Goal: Information Seeking & Learning: Find specific fact

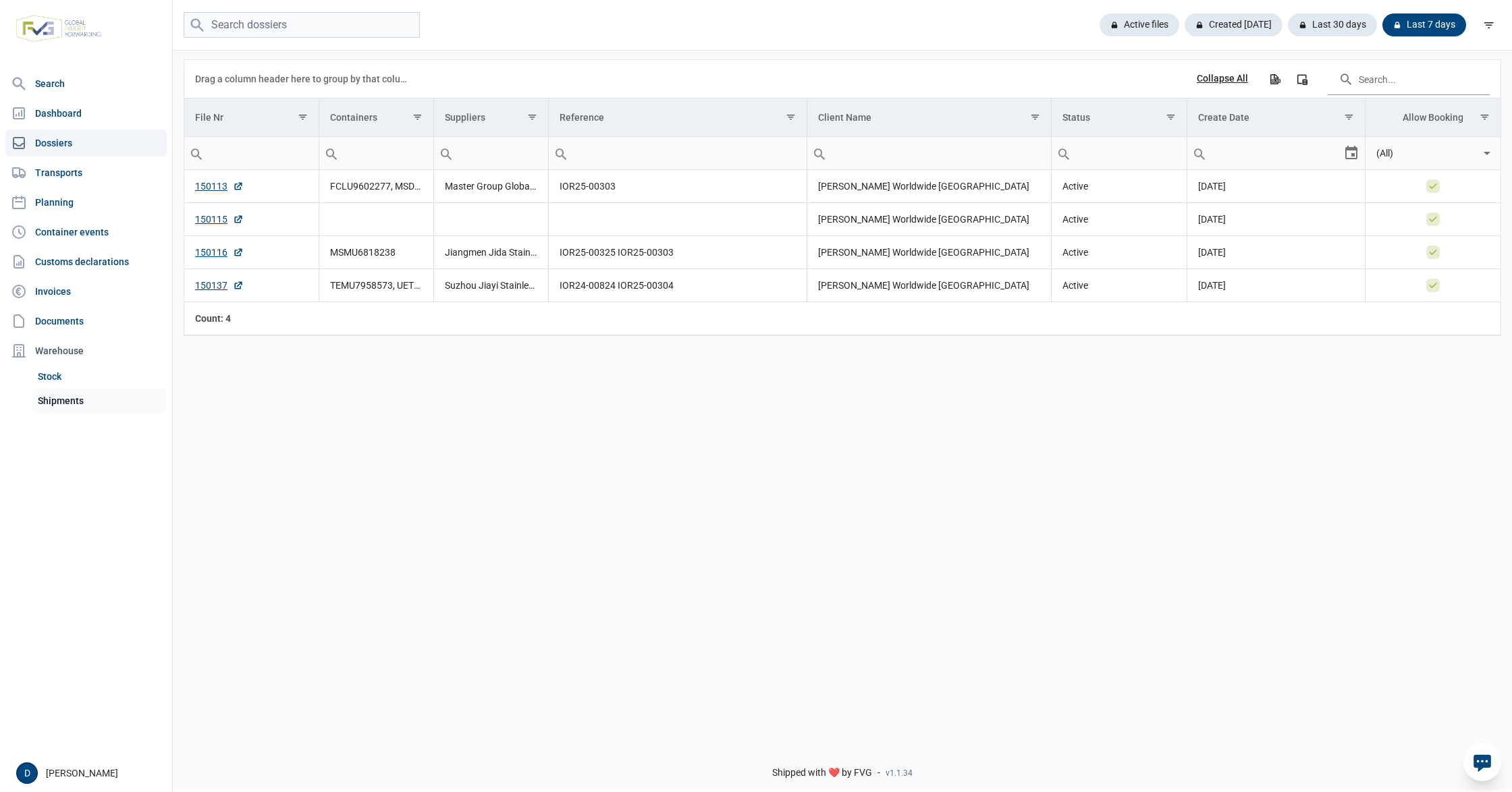
click at [67, 400] on link "Shipments" at bounding box center [99, 400] width 134 height 24
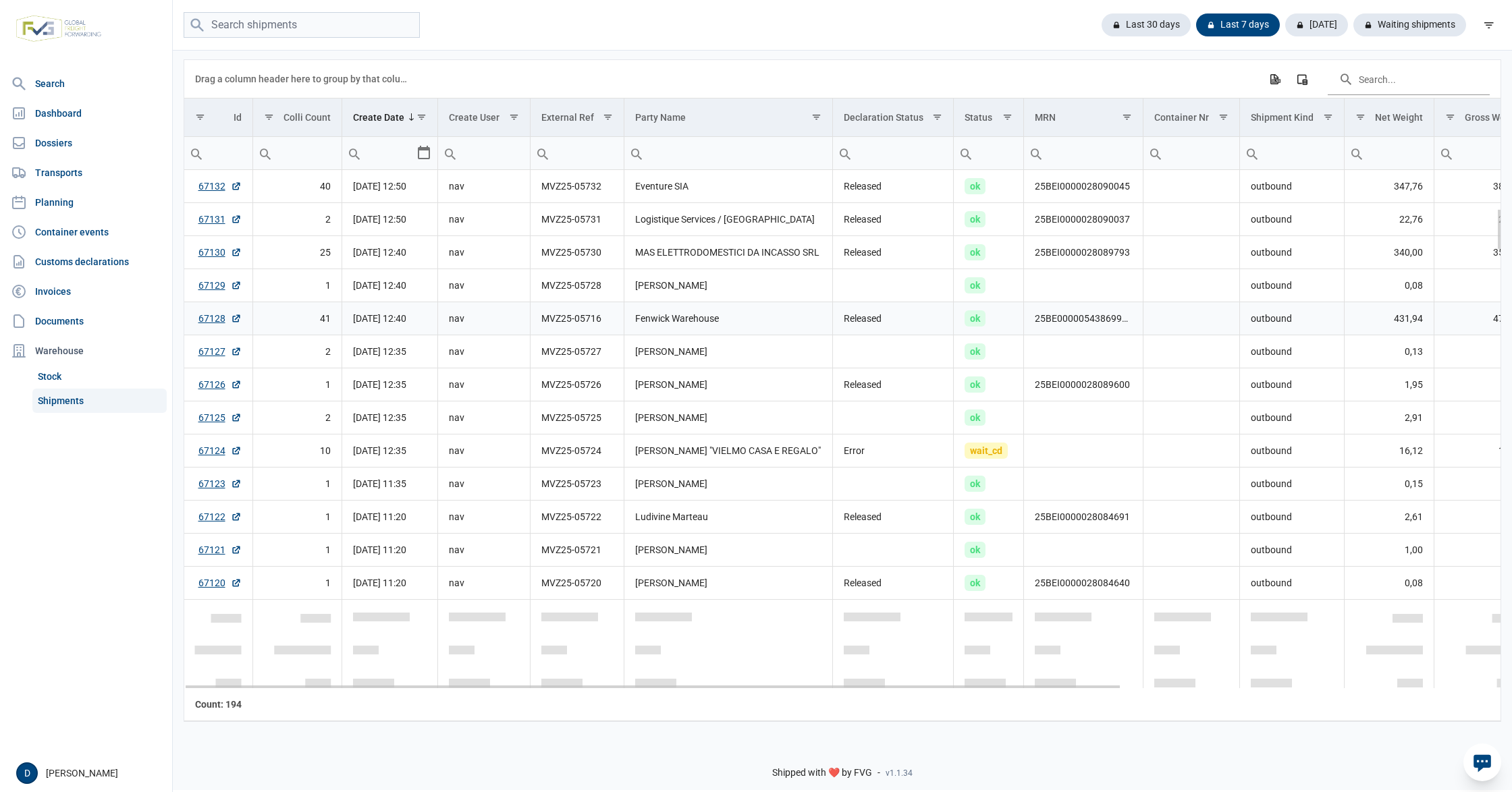
scroll to position [479, 0]
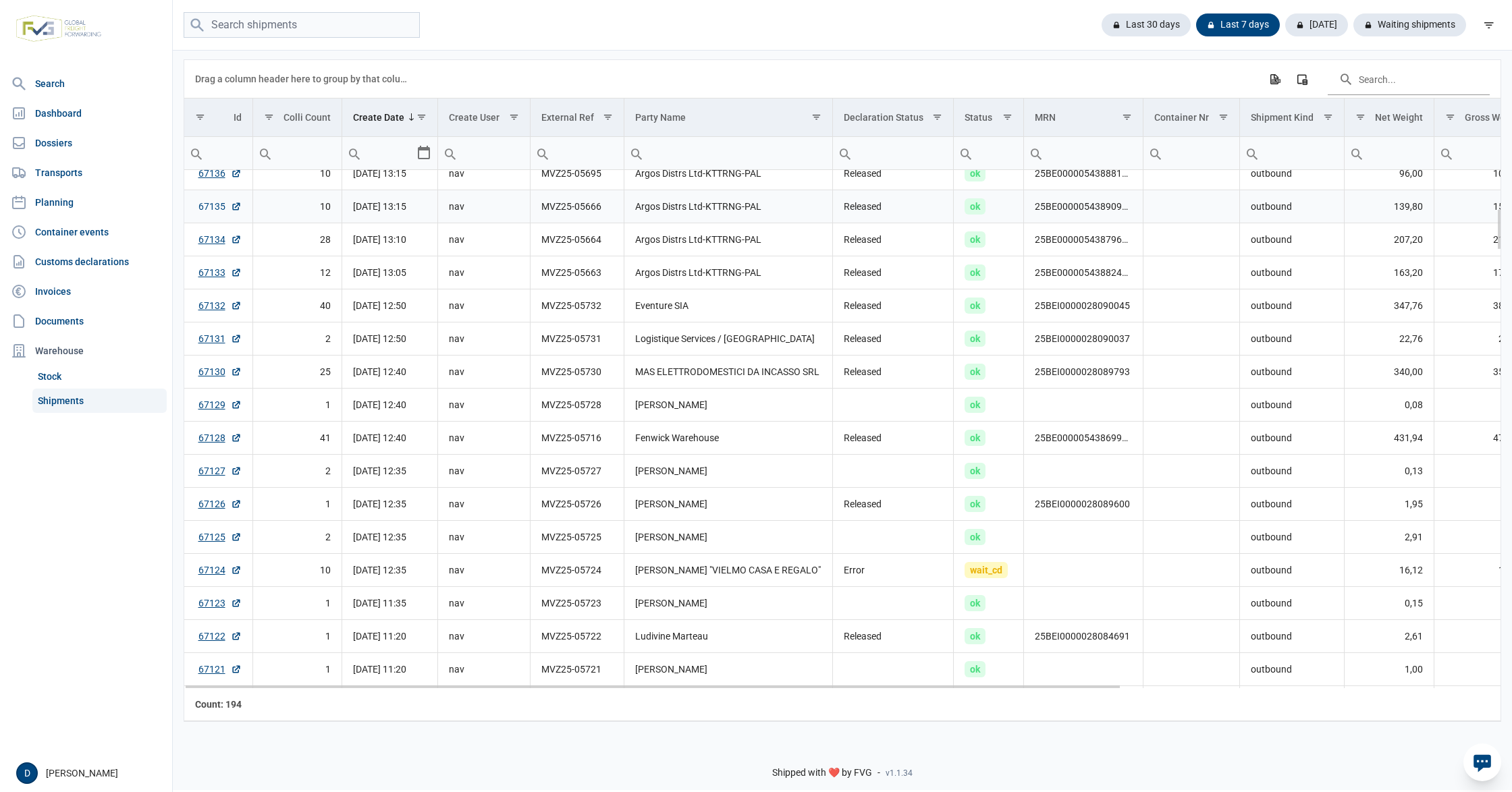
click at [201, 208] on link "67135" at bounding box center [220, 206] width 43 height 14
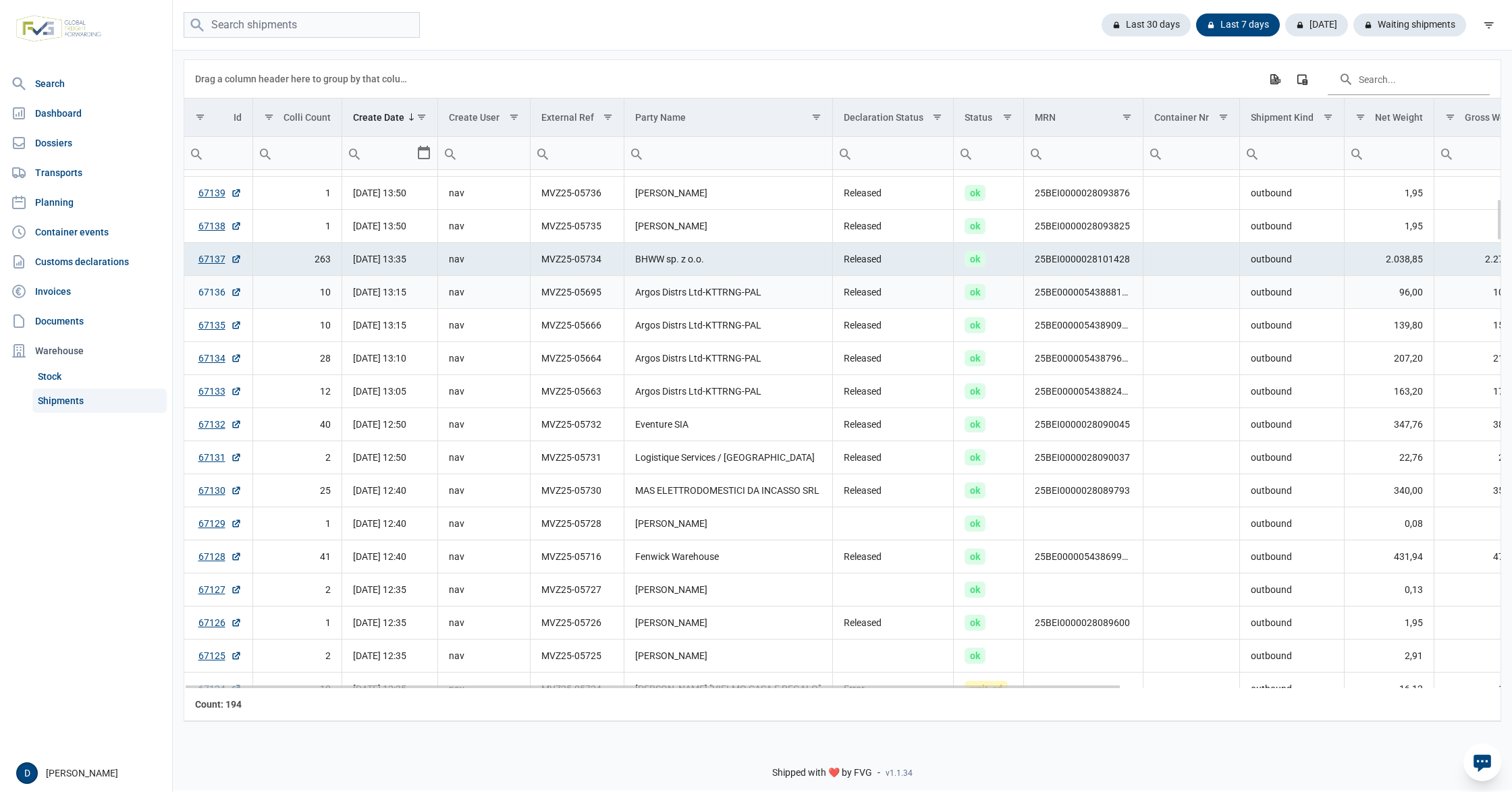
click at [212, 291] on link "67136" at bounding box center [220, 292] width 43 height 14
click at [271, 23] on input "search" at bounding box center [302, 25] width 236 height 26
click at [61, 139] on link "Dossiers" at bounding box center [86, 143] width 161 height 27
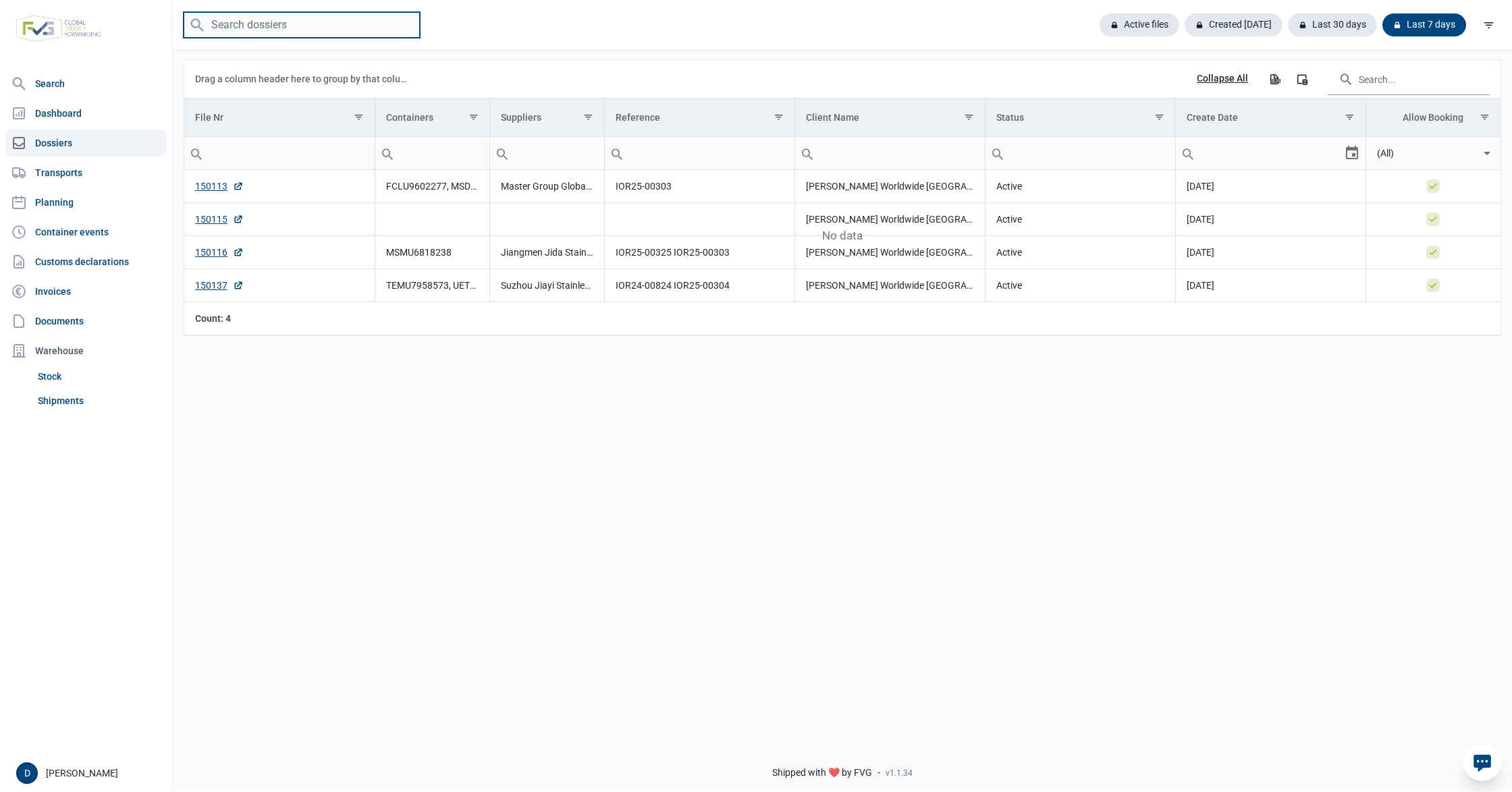
click at [248, 23] on input "search" at bounding box center [302, 25] width 236 height 26
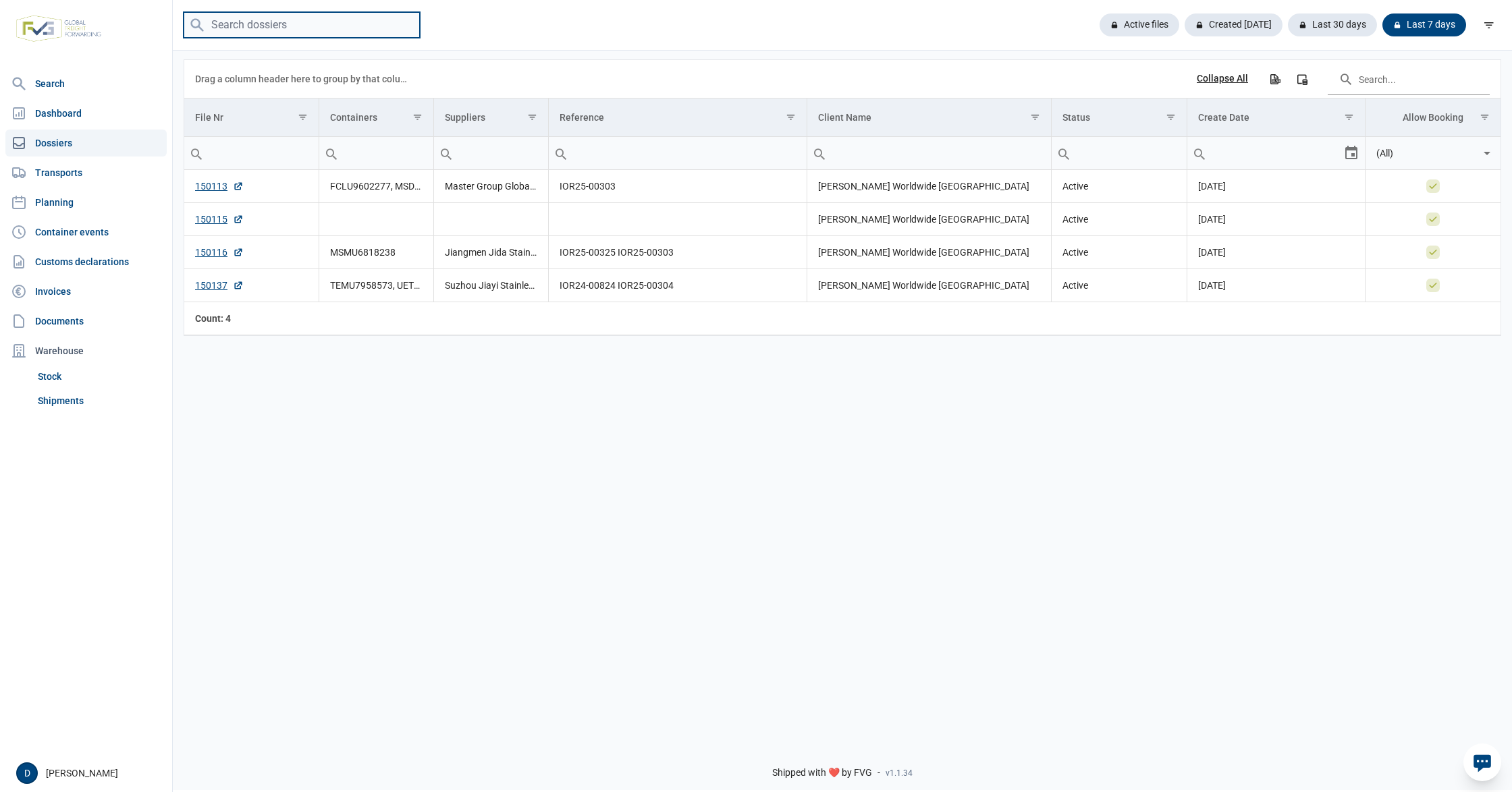
paste input "149907"
type input "149907"
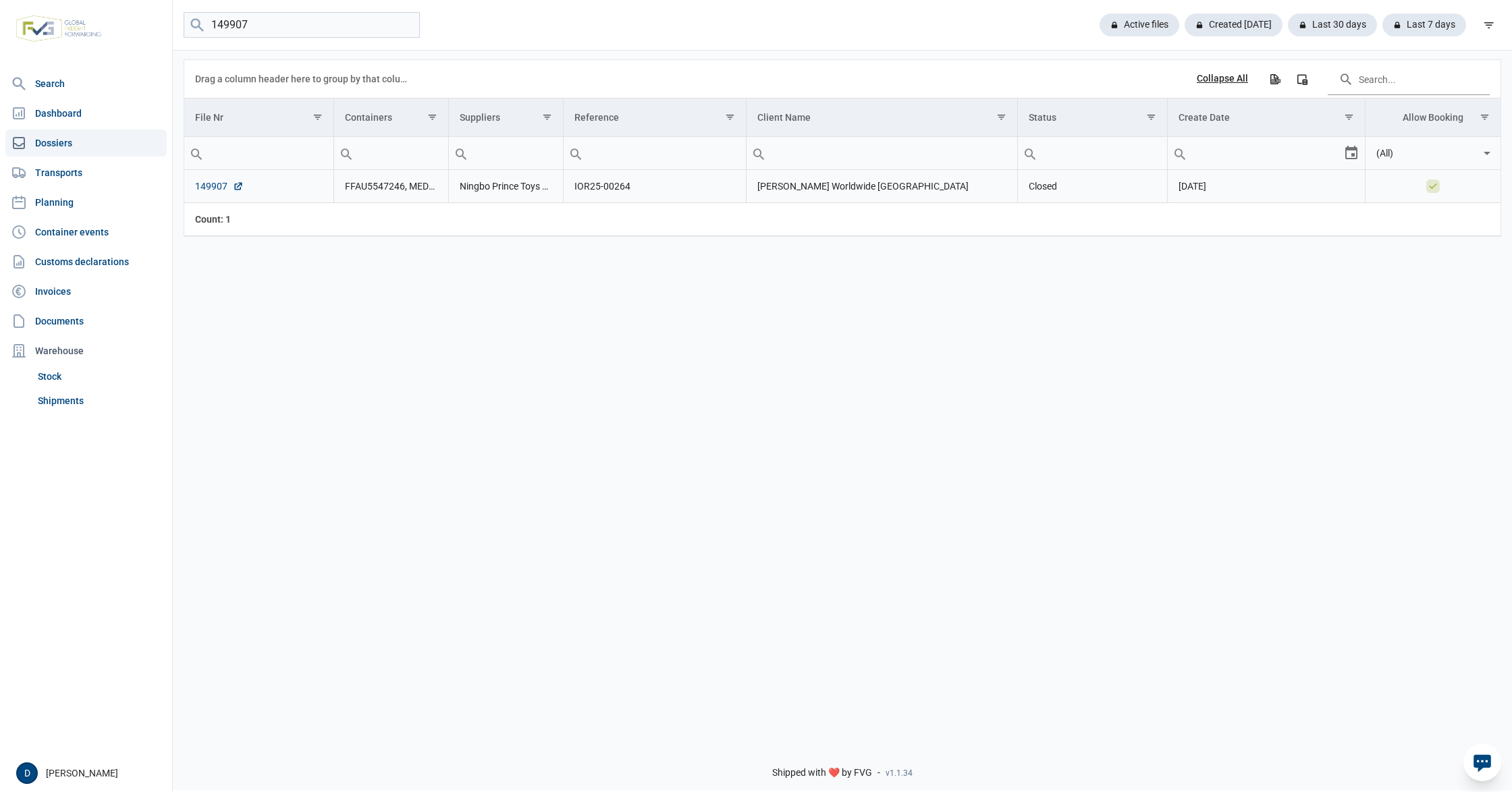
click at [201, 187] on link "149907" at bounding box center [219, 187] width 49 height 14
click at [55, 396] on link "Shipments" at bounding box center [99, 400] width 134 height 24
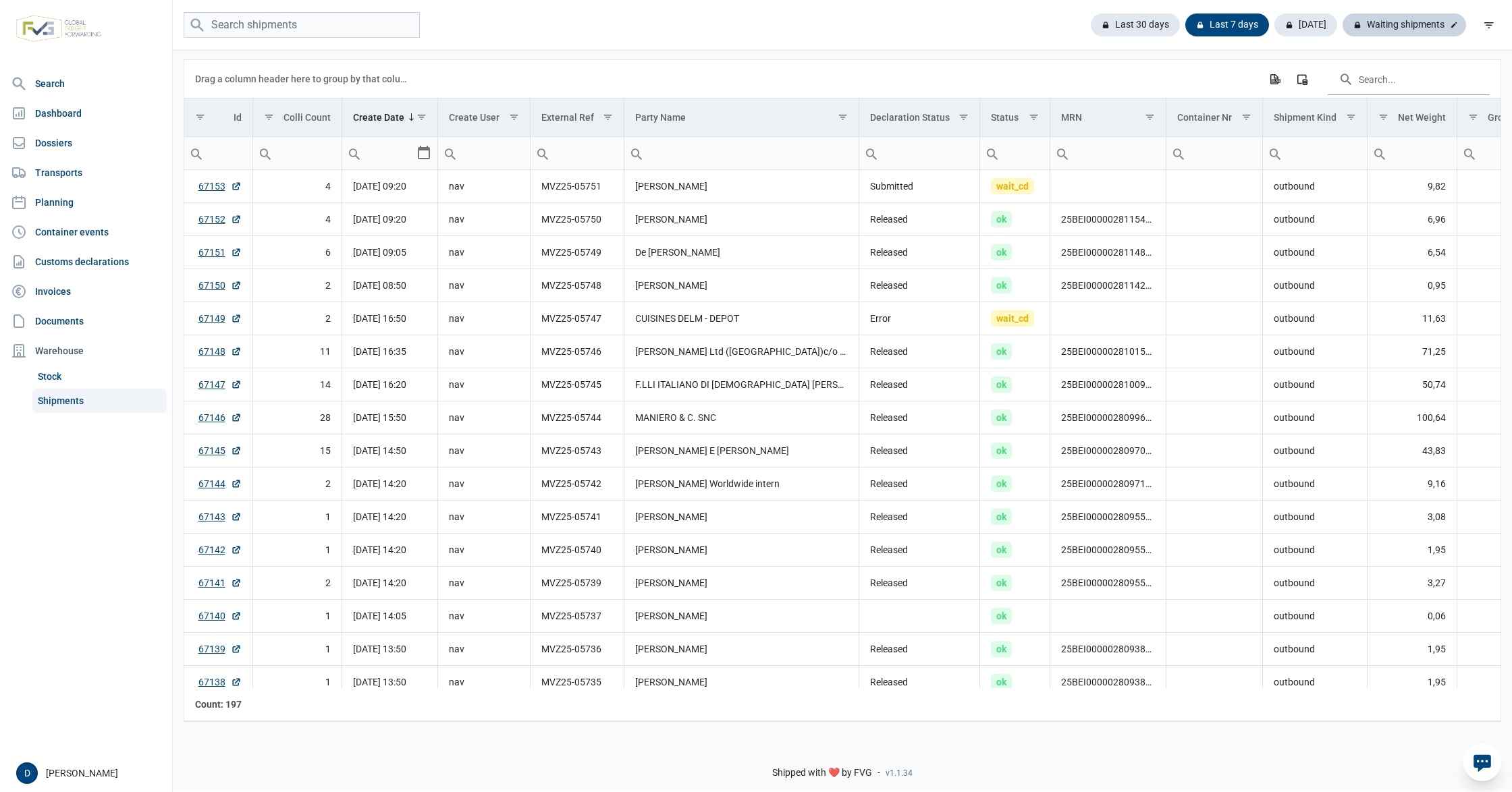
click at [1413, 27] on div "Waiting shipments" at bounding box center [1404, 25] width 123 height 23
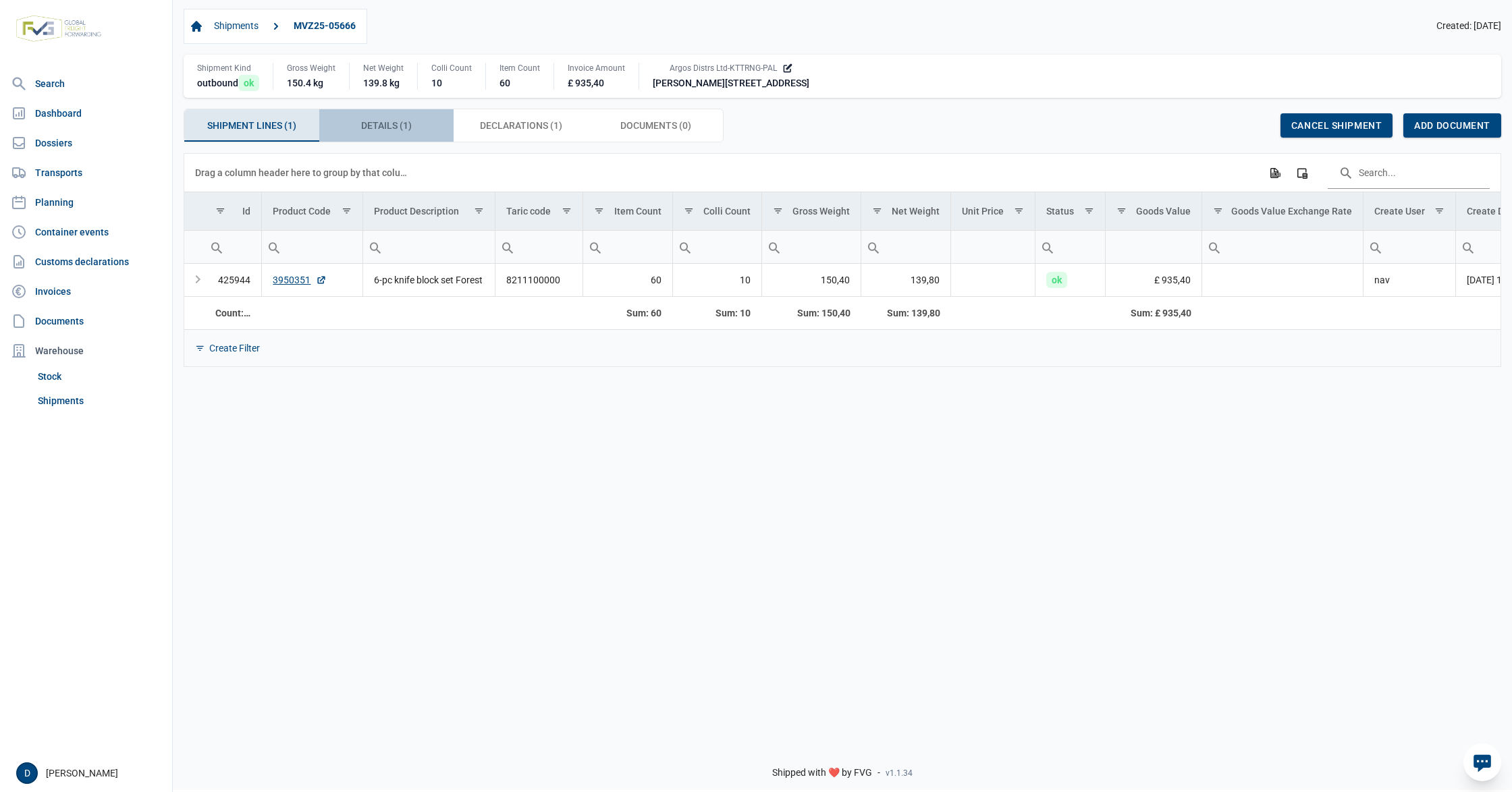
click at [383, 130] on span "Details (1) Details (1)" at bounding box center [386, 125] width 51 height 16
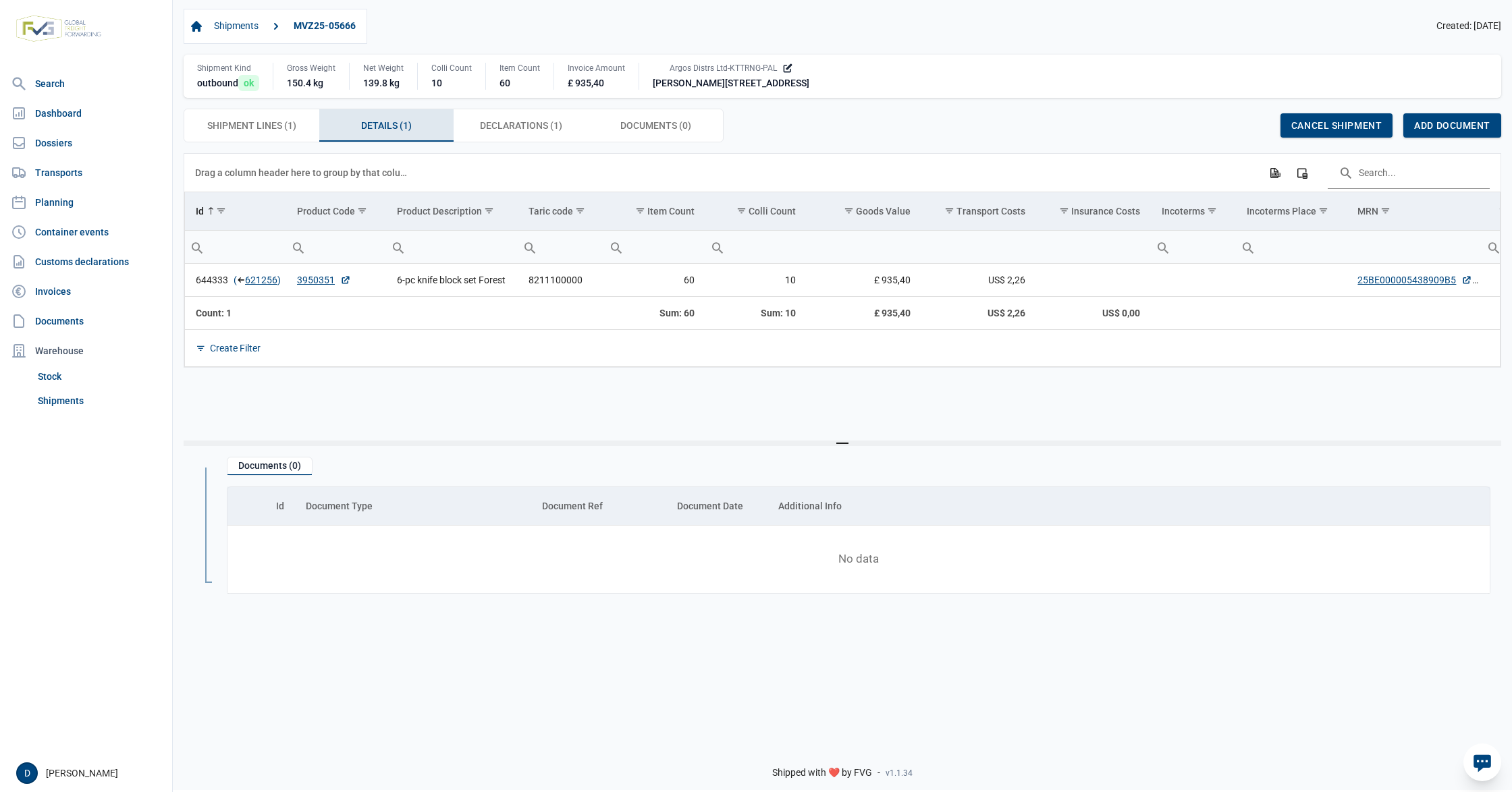
click at [541, 136] on div "Declarations (1) Declarations (1)" at bounding box center [521, 125] width 135 height 32
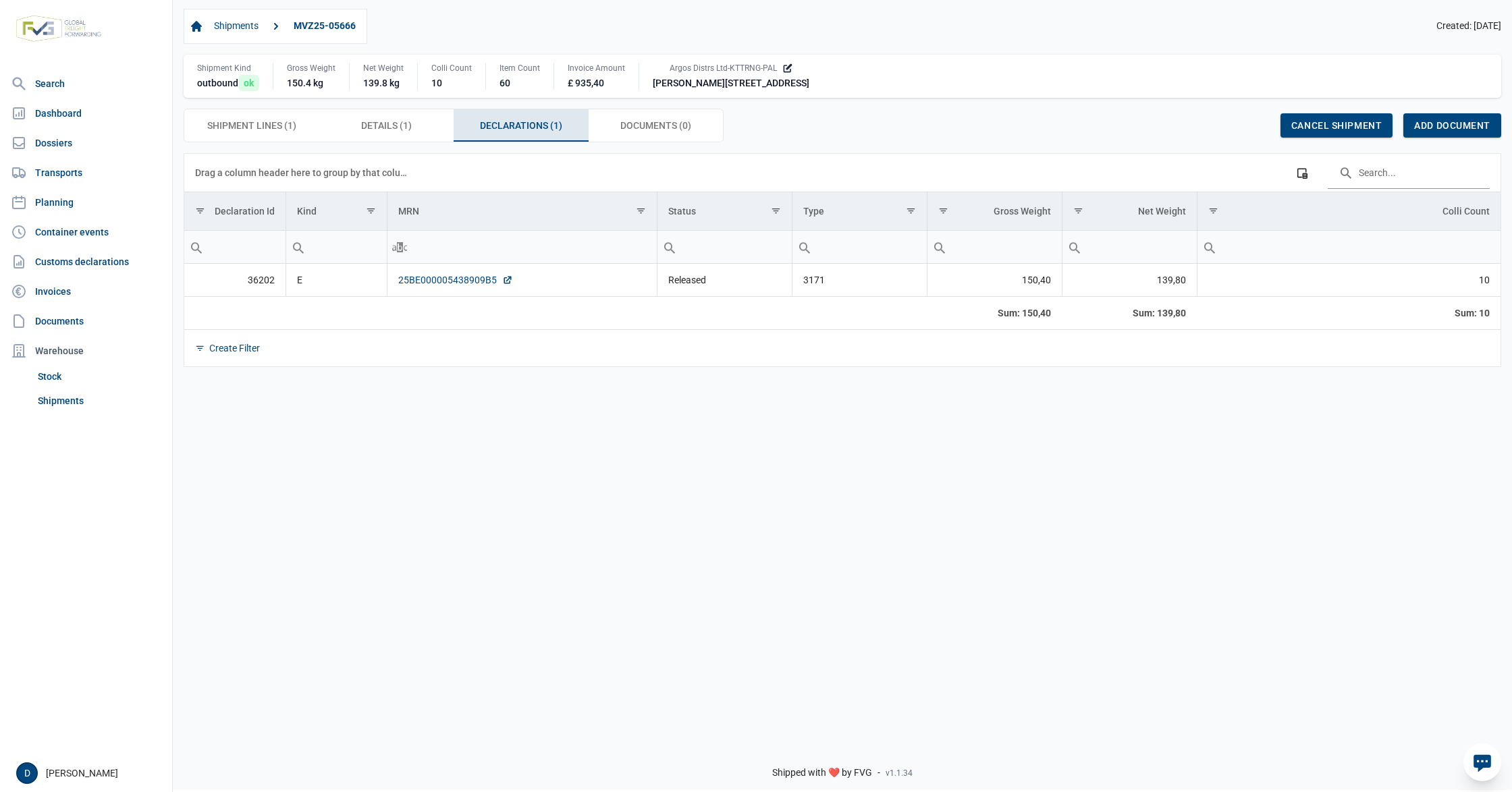
click at [431, 284] on link "25BE000005438909B5" at bounding box center [455, 280] width 115 height 14
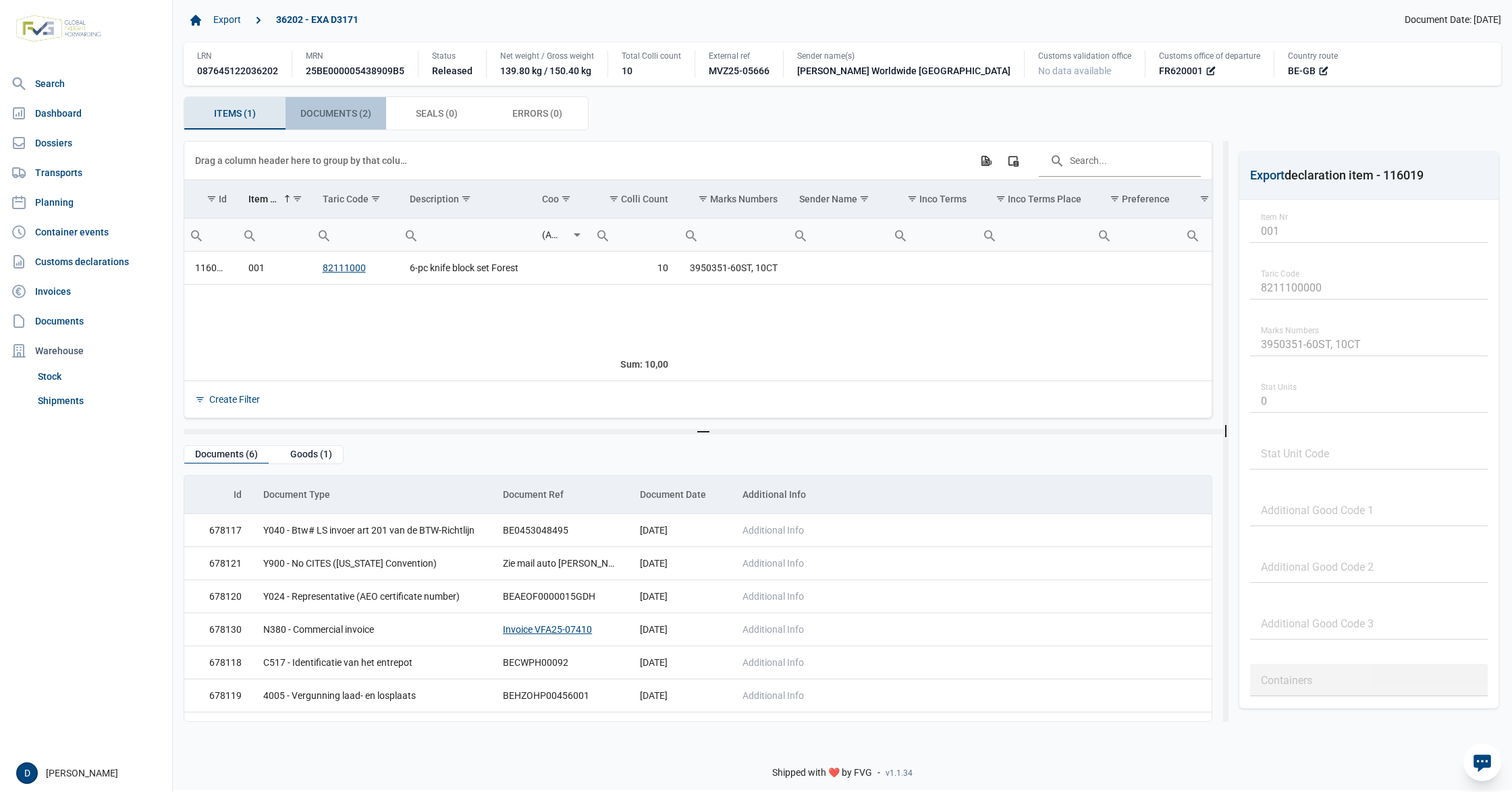
click at [349, 114] on span "Documents (2) Documents (2)" at bounding box center [335, 113] width 71 height 16
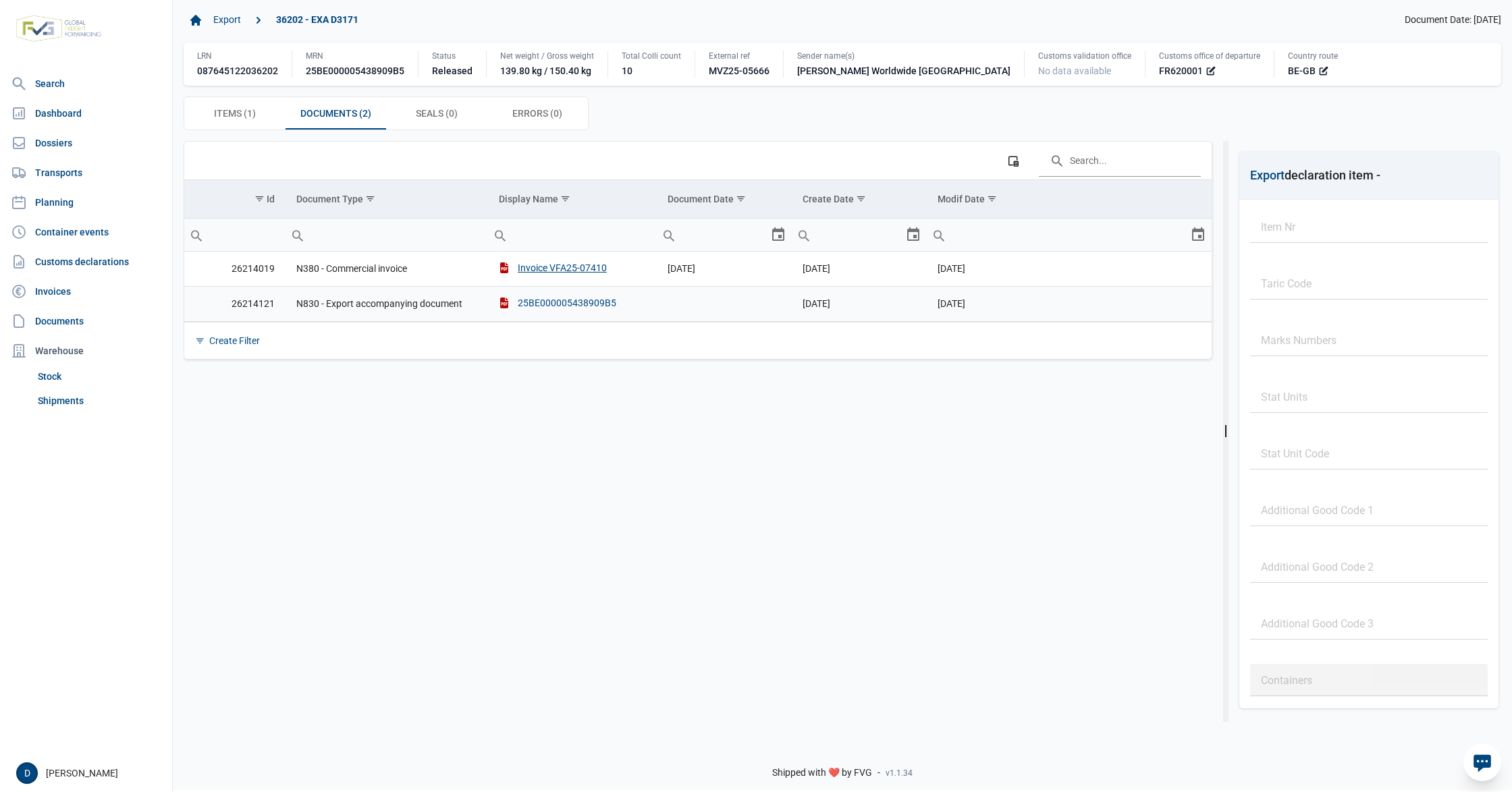
click at [565, 302] on div "25BE000005438909B5" at bounding box center [557, 303] width 117 height 14
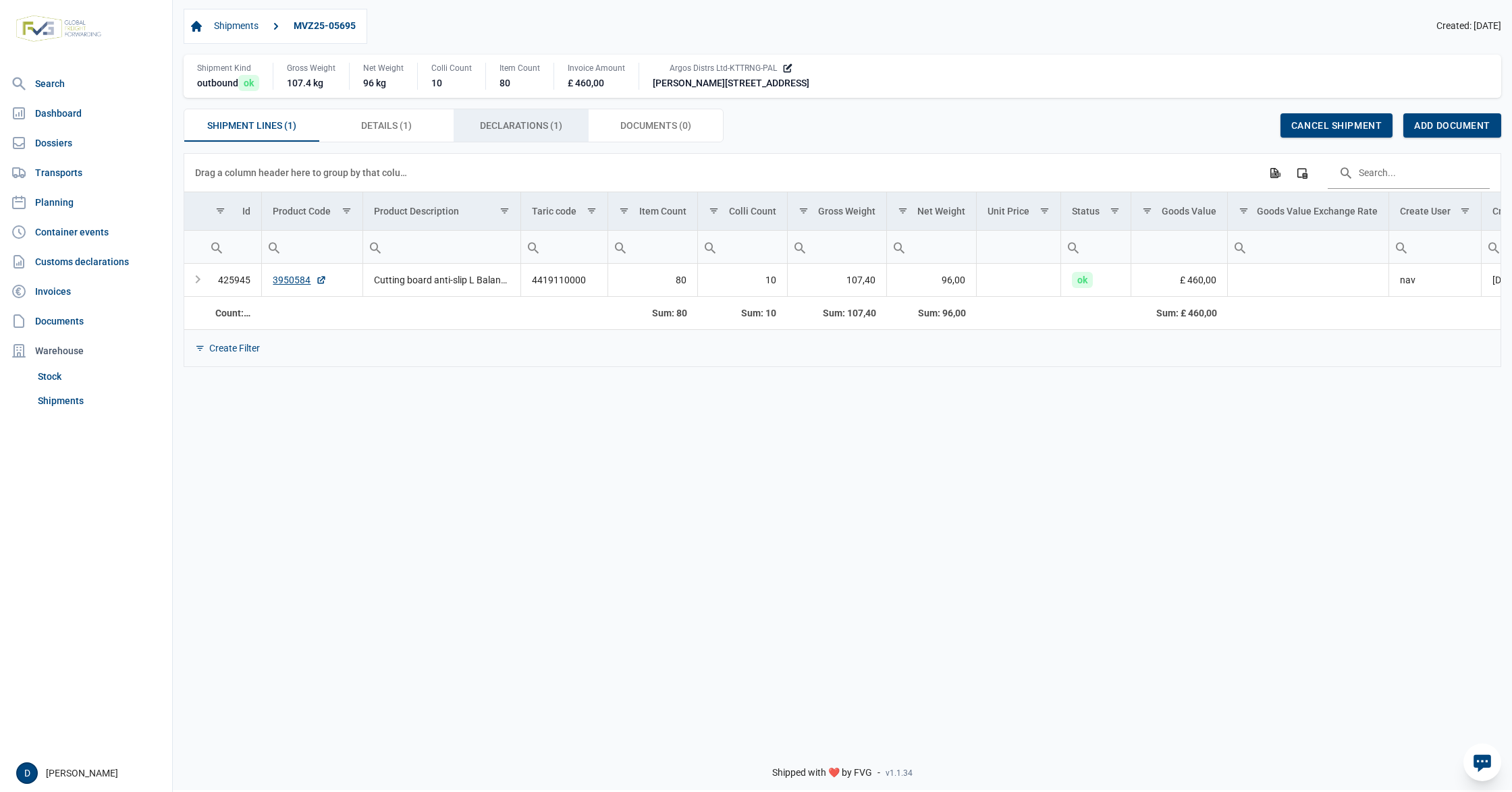
click at [517, 134] on span "Declarations (1) Declarations (1)" at bounding box center [521, 125] width 82 height 16
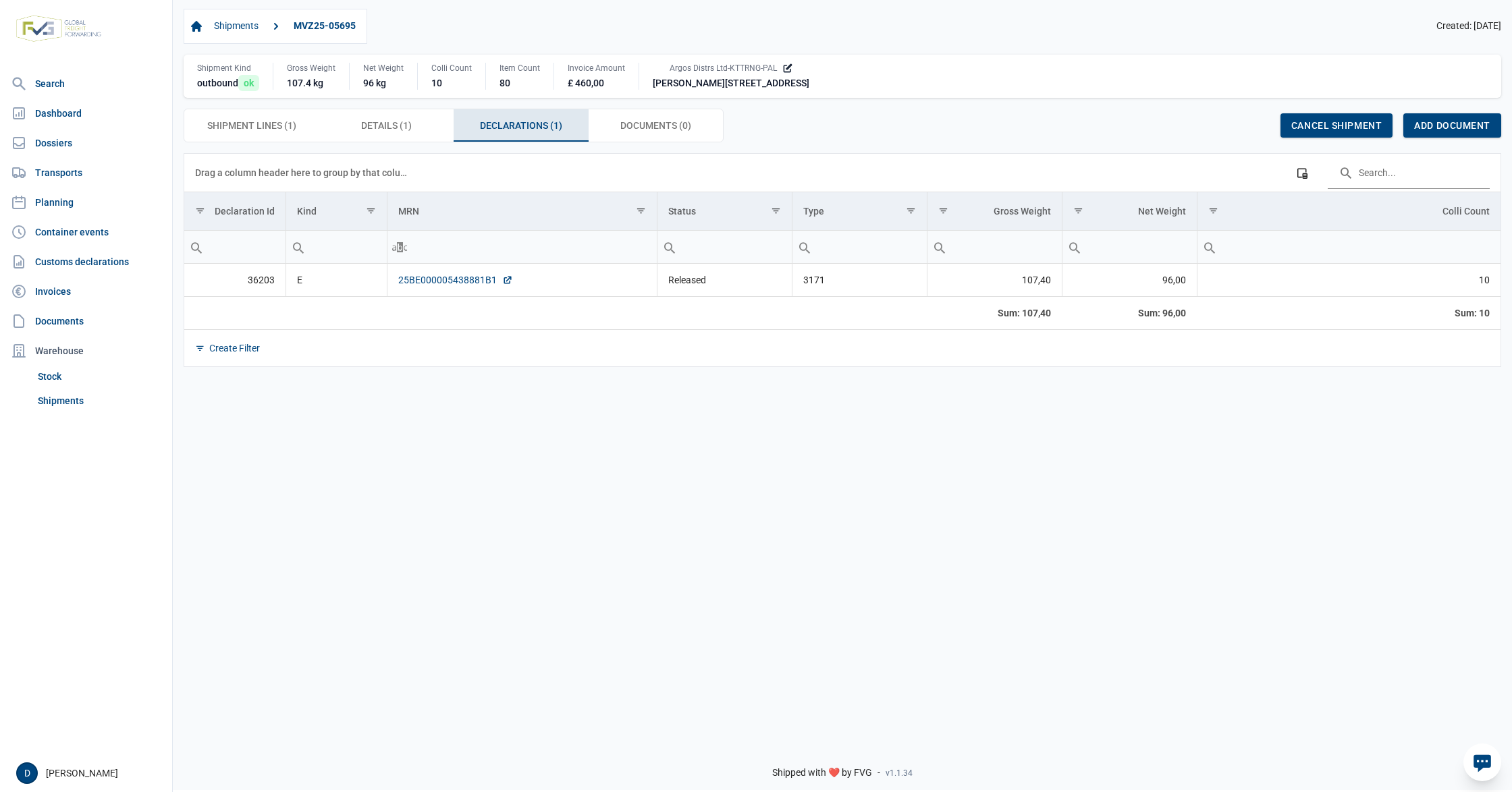
click at [460, 282] on link "25BE000005438881B1" at bounding box center [455, 280] width 115 height 14
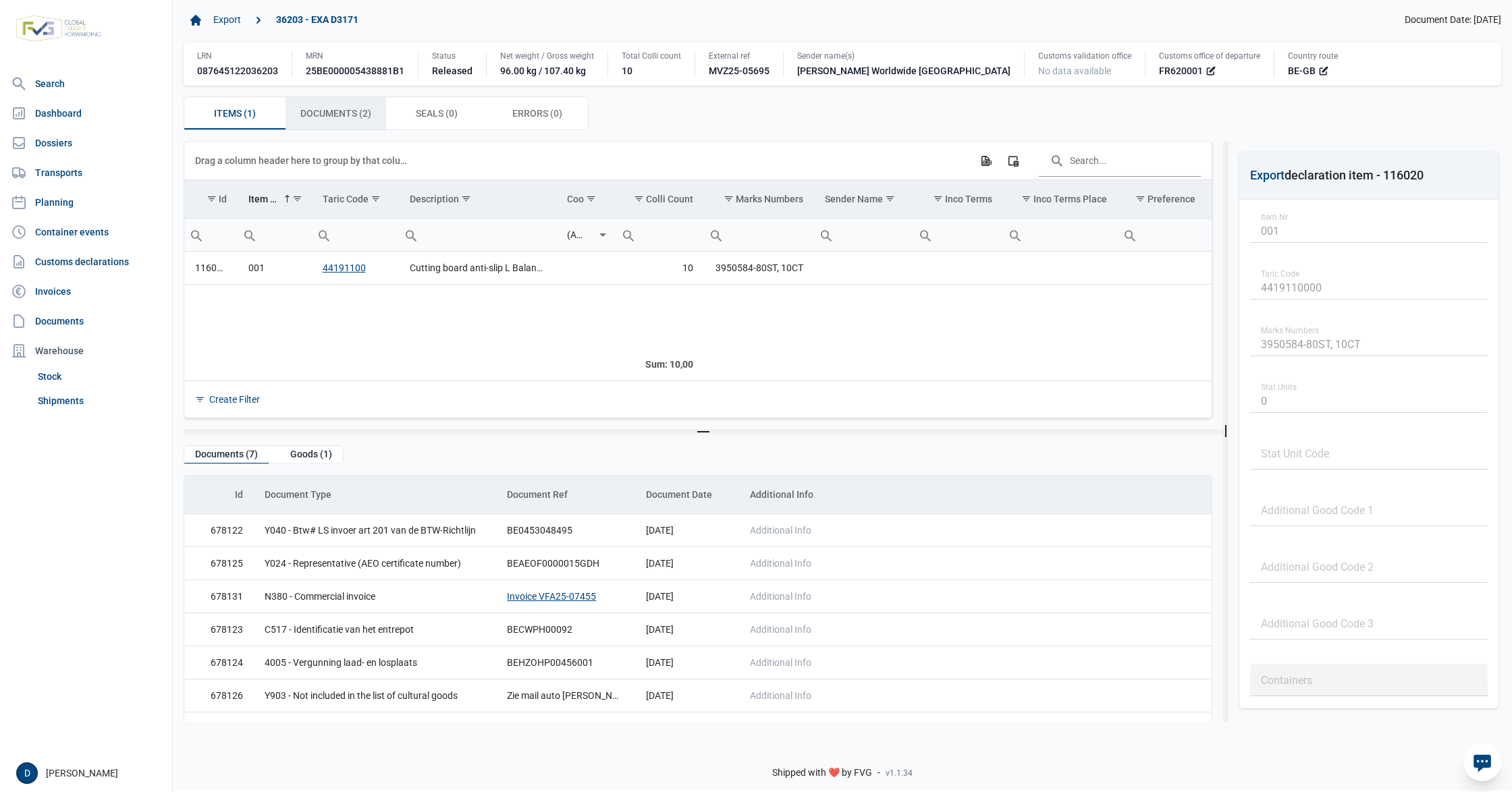
click at [316, 112] on span "Documents (2) Documents (2)" at bounding box center [335, 113] width 71 height 16
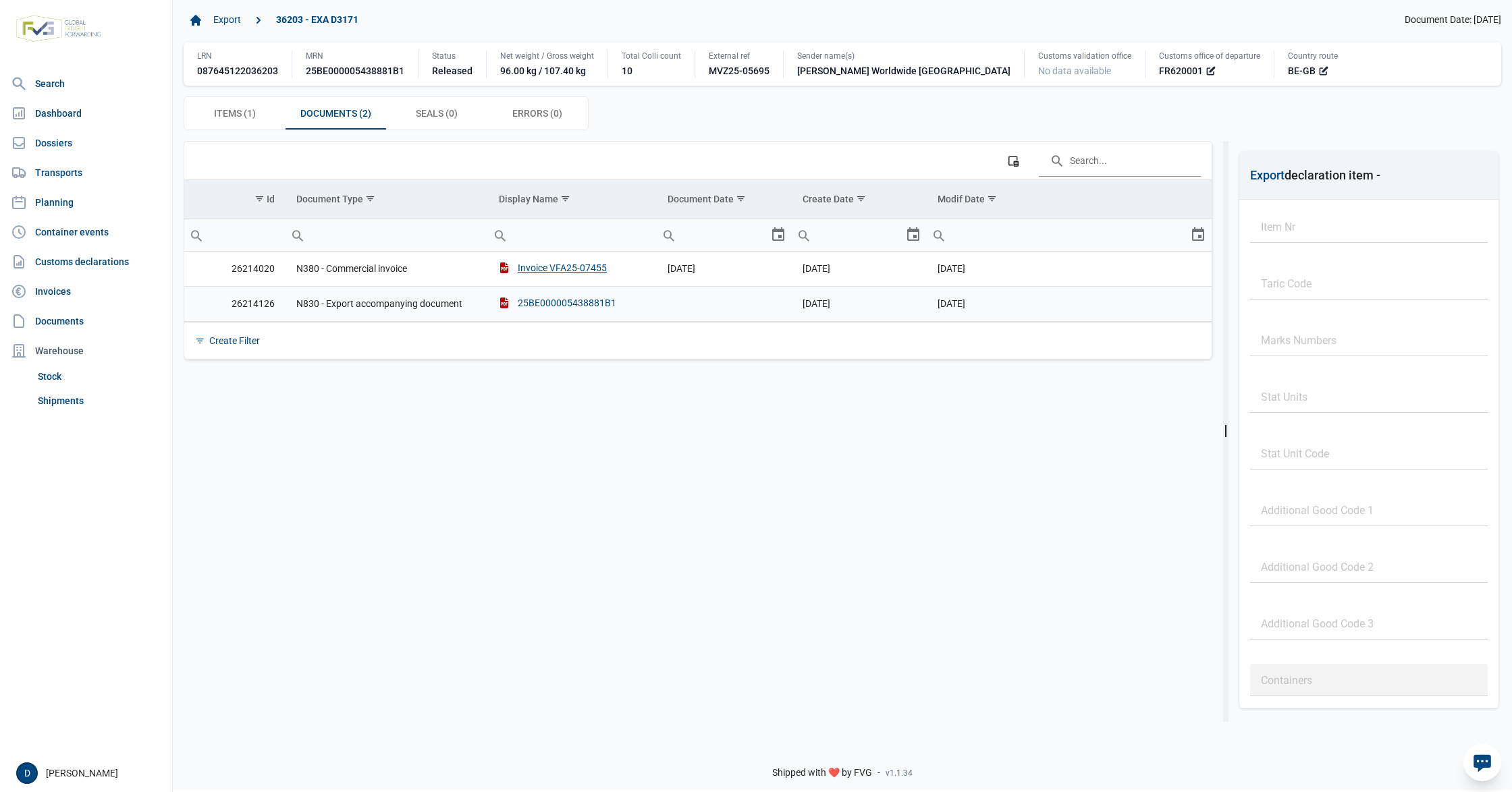
click at [544, 309] on div "25BE000005438881B1" at bounding box center [557, 303] width 117 height 14
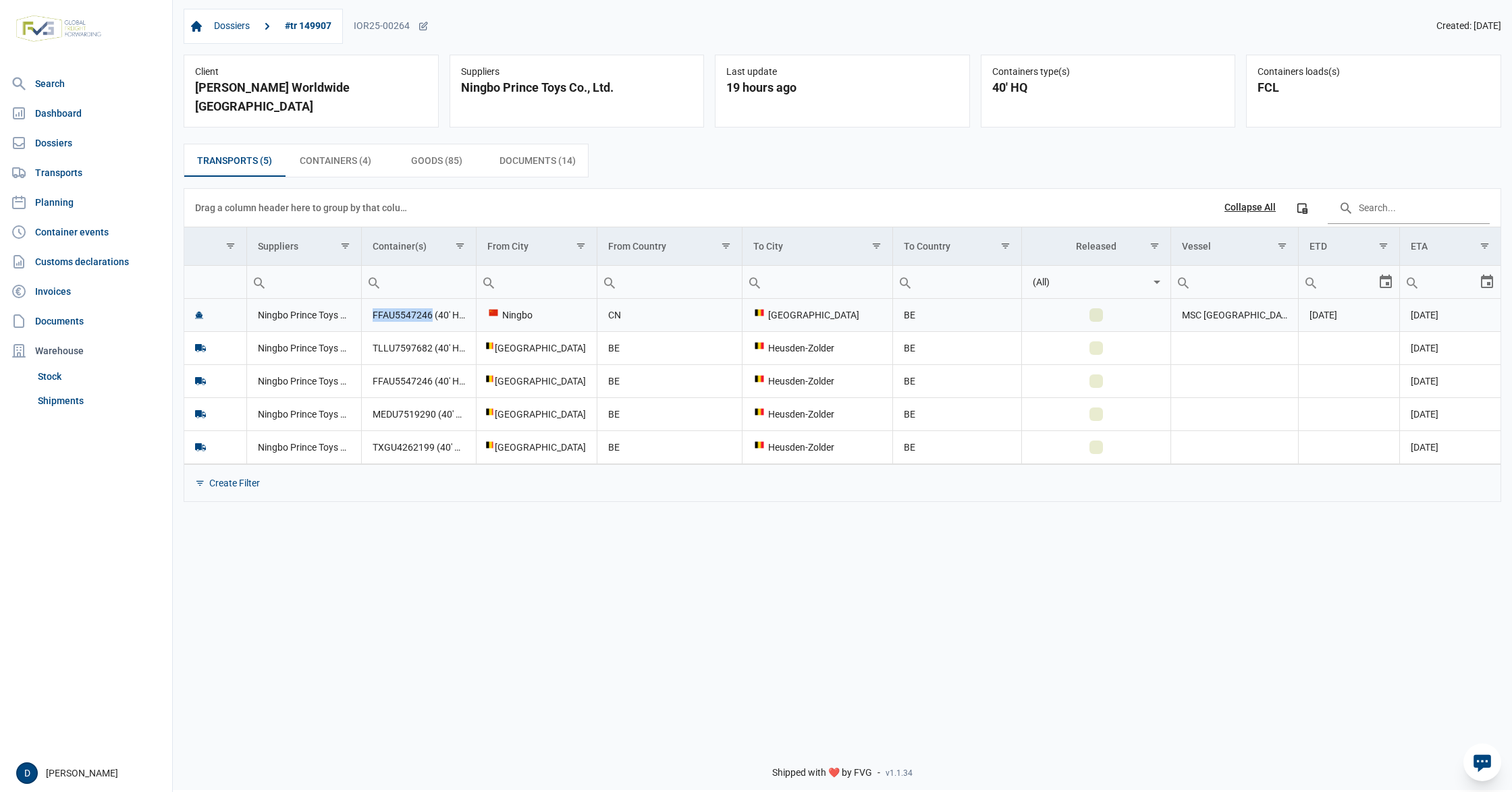
drag, startPoint x: 371, startPoint y: 301, endPoint x: 432, endPoint y: 301, distance: 61.0
click at [432, 301] on td "FFAU5547246 (40' HQ), MEDU7519290 (40' HQ), TLLU7597682 (40' HQ), TXGU4262199 (…" at bounding box center [418, 315] width 115 height 33
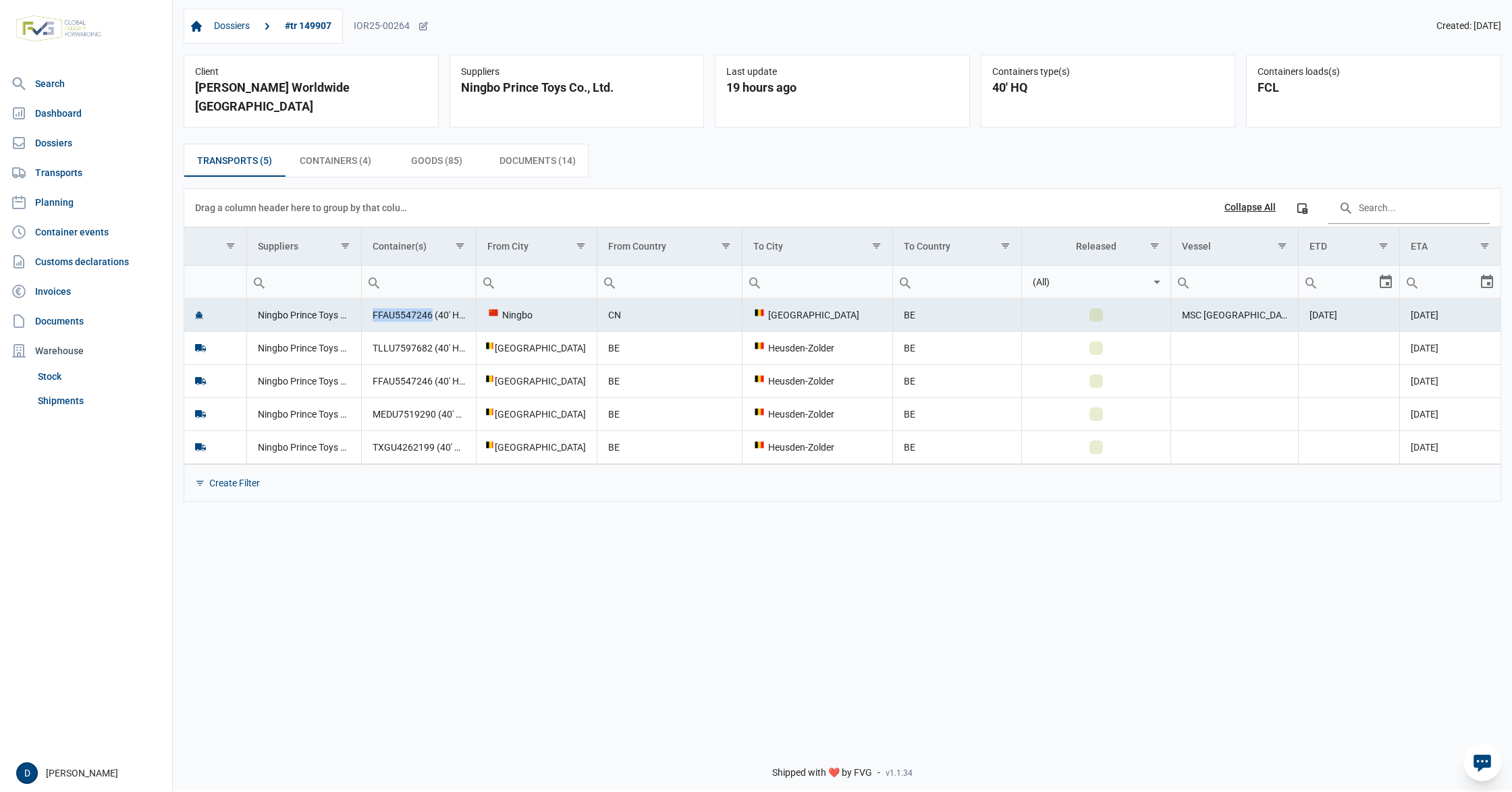
copy td "FFAU5547246"
click at [396, 339] on td "TLLU7597682 (40' HQ)" at bounding box center [418, 348] width 115 height 33
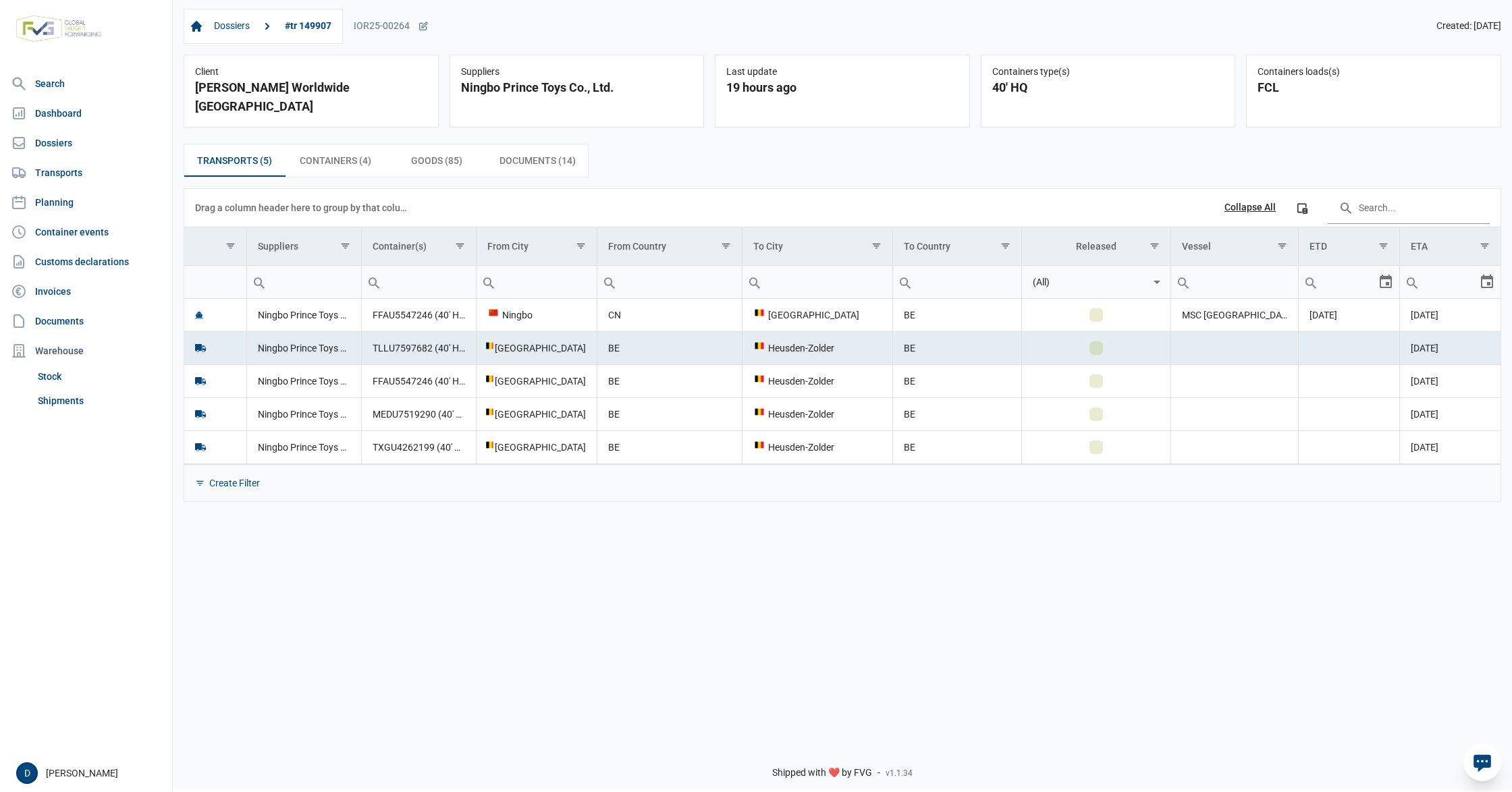
click at [394, 331] on td "TLLU7597682 (40' HQ)" at bounding box center [418, 348] width 115 height 33
copy td "TLLU7597682"
click at [401, 375] on td "FFAU5547246 (40' HQ)" at bounding box center [418, 381] width 115 height 33
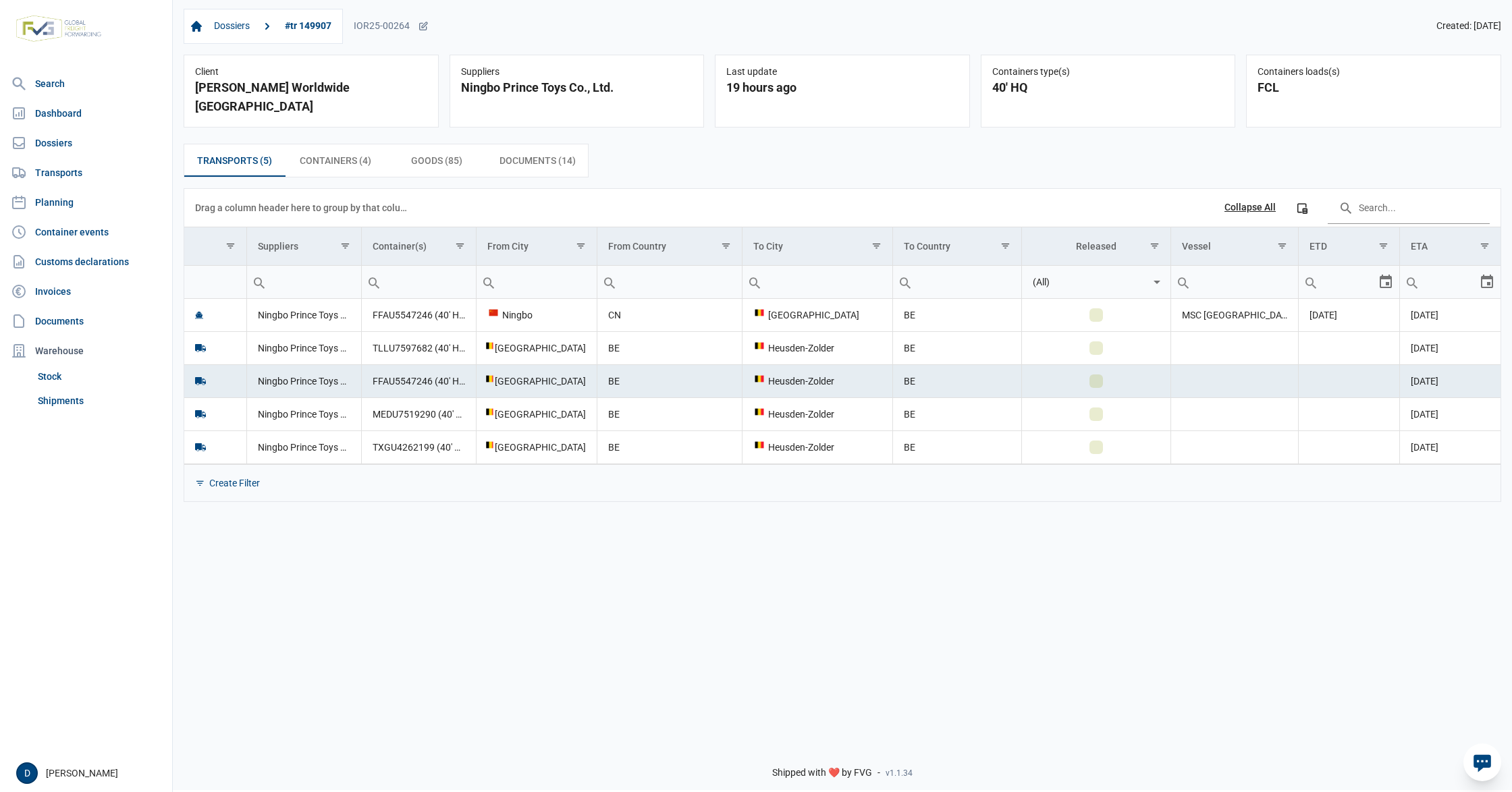
click at [370, 370] on td "FFAU5547246 (40' HQ)" at bounding box center [418, 381] width 115 height 33
click at [376, 370] on td "FFAU5547246 (40' HQ)" at bounding box center [418, 381] width 115 height 33
drag, startPoint x: 371, startPoint y: 368, endPoint x: 432, endPoint y: 367, distance: 61.0
click at [432, 367] on td "FFAU5547246 (40' HQ)" at bounding box center [418, 381] width 115 height 33
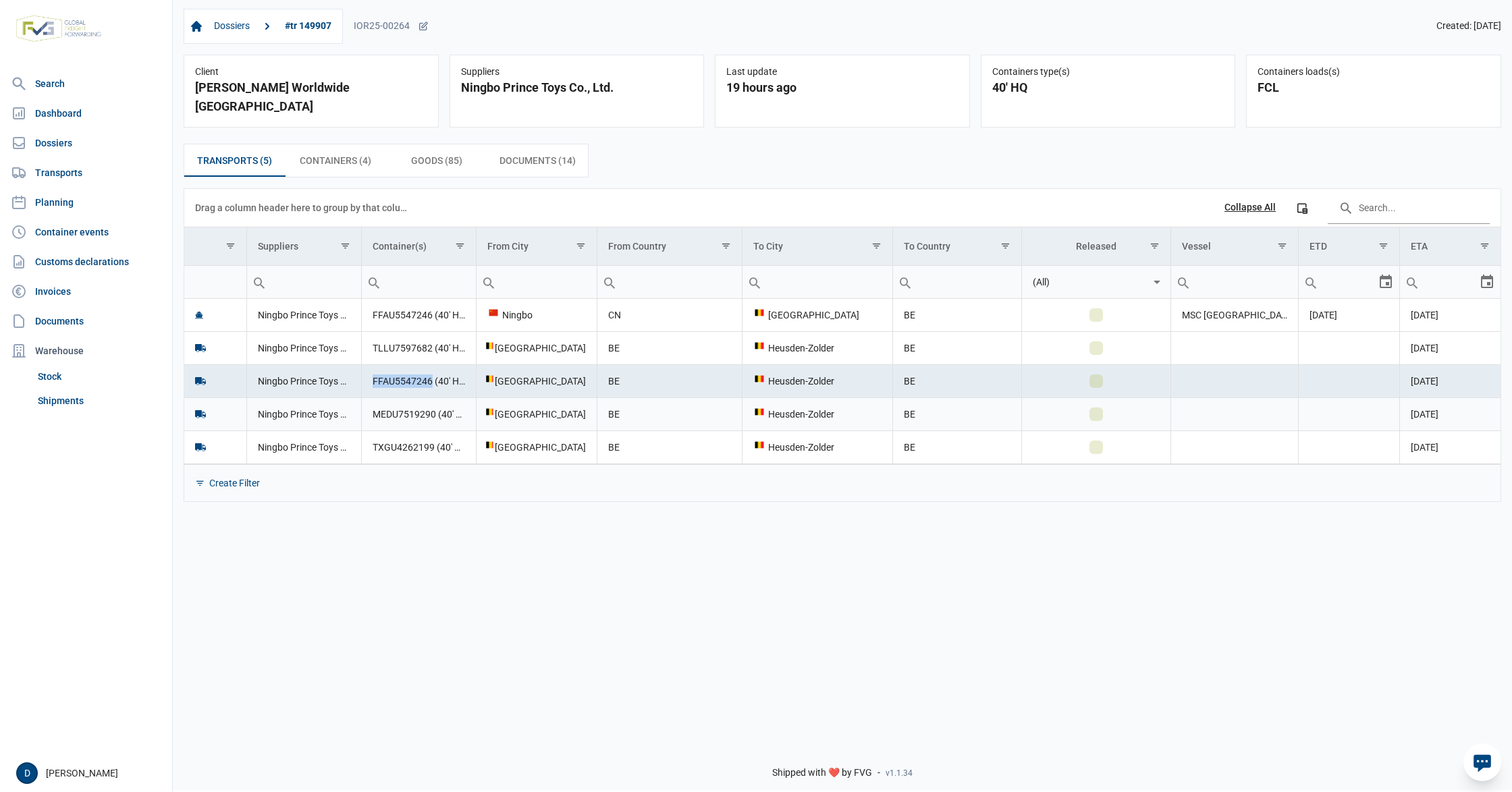
copy td "FFAU5547246"
click at [379, 400] on td "MEDU7519290 (40' HQ)" at bounding box center [418, 413] width 115 height 33
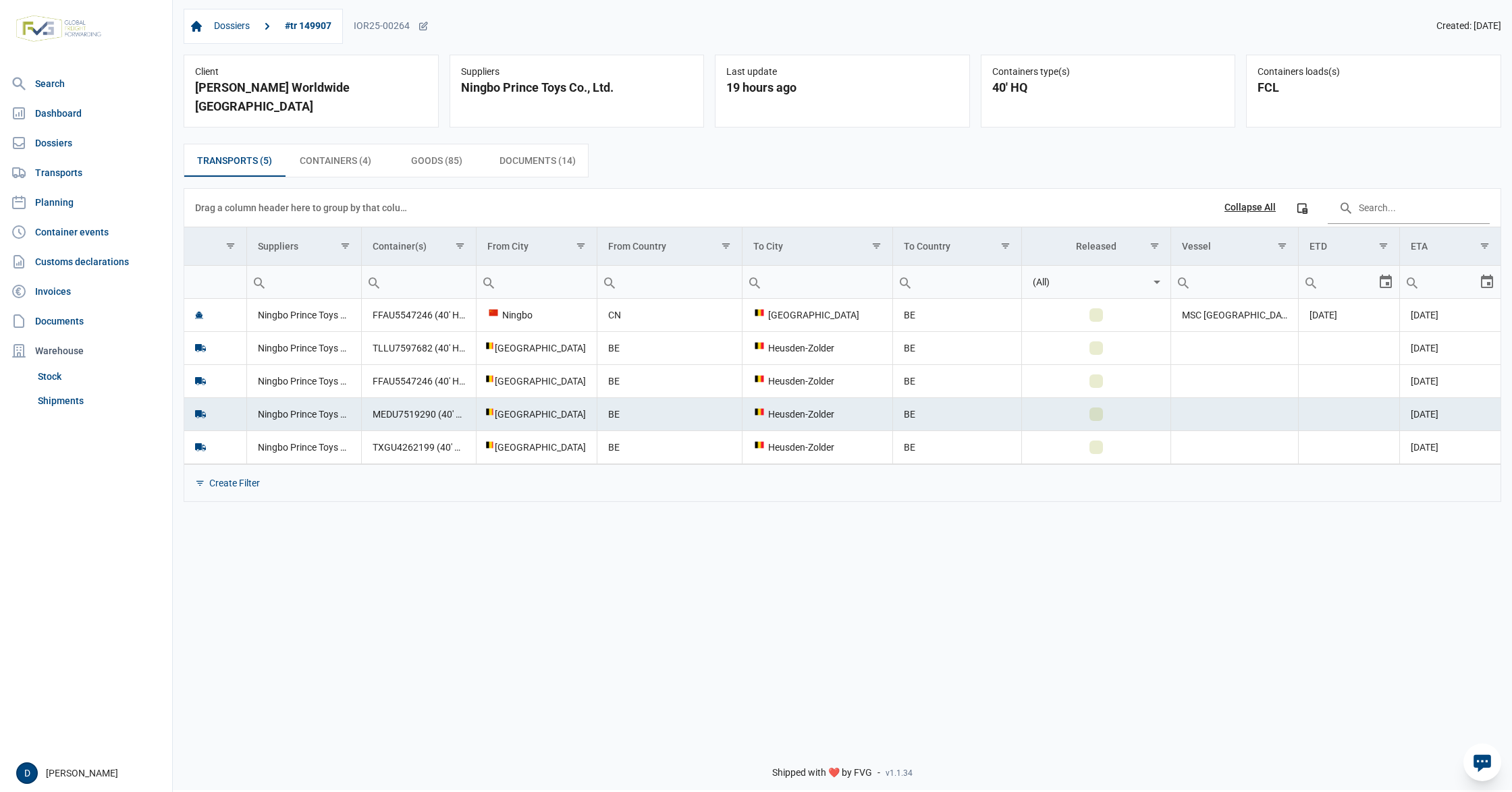
click at [381, 398] on td "MEDU7519290 (40' HQ)" at bounding box center [418, 413] width 115 height 33
drag, startPoint x: 373, startPoint y: 399, endPoint x: 436, endPoint y: 398, distance: 63.0
click at [436, 398] on td "MEDU7519290 (40' HQ)" at bounding box center [418, 413] width 115 height 33
copy td "MEDU7519290"
click at [399, 435] on td "TXGU4262199 (40' HQ)" at bounding box center [418, 447] width 115 height 33
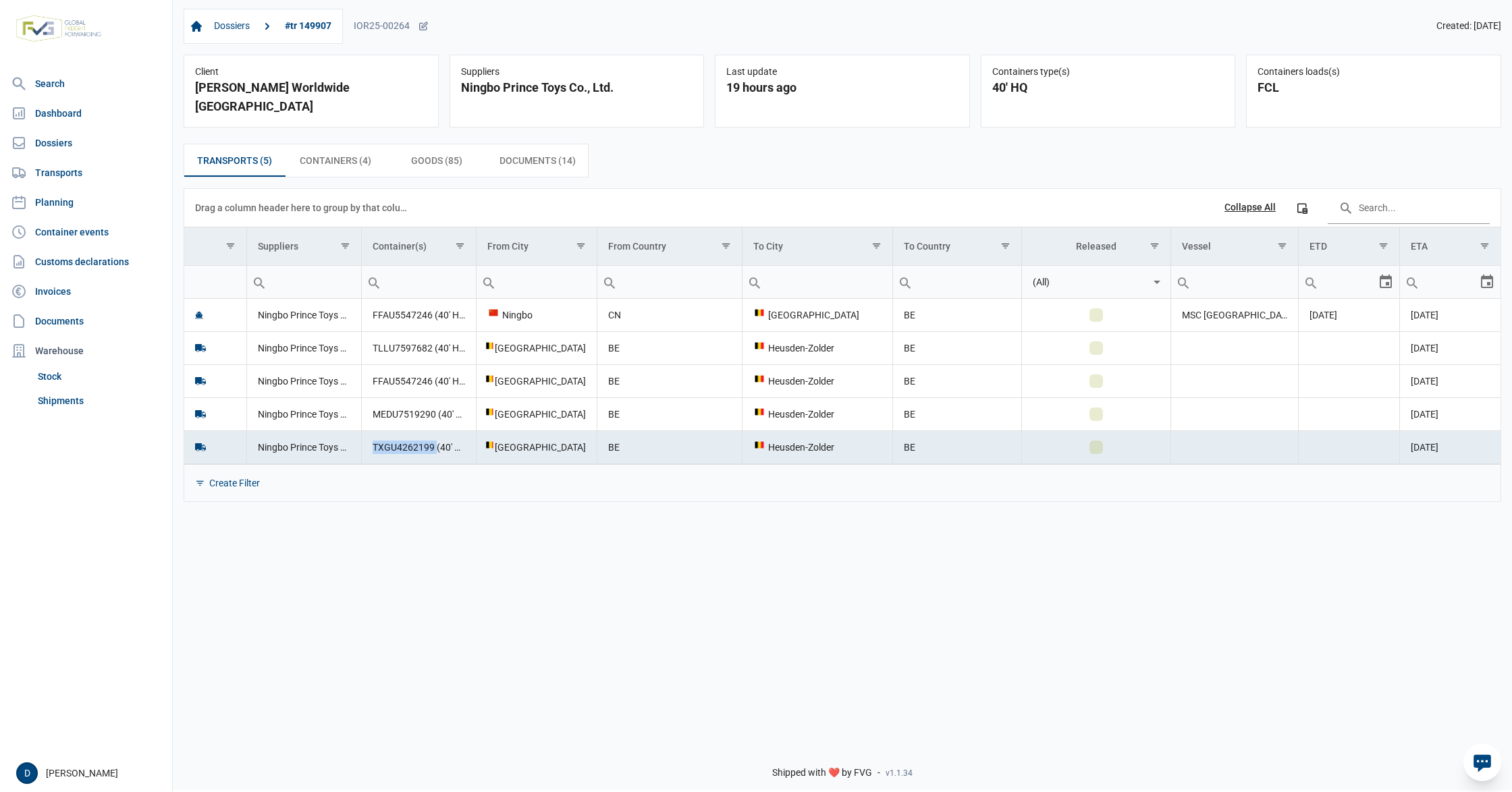
drag, startPoint x: 373, startPoint y: 438, endPoint x: 436, endPoint y: 436, distance: 63.0
click at [436, 436] on td "TXGU4262199 (40' HQ)" at bounding box center [418, 447] width 115 height 33
drag, startPoint x: 371, startPoint y: 435, endPoint x: 432, endPoint y: 435, distance: 61.0
click at [432, 435] on td "TXGU4262199 (40' HQ)" at bounding box center [418, 447] width 115 height 33
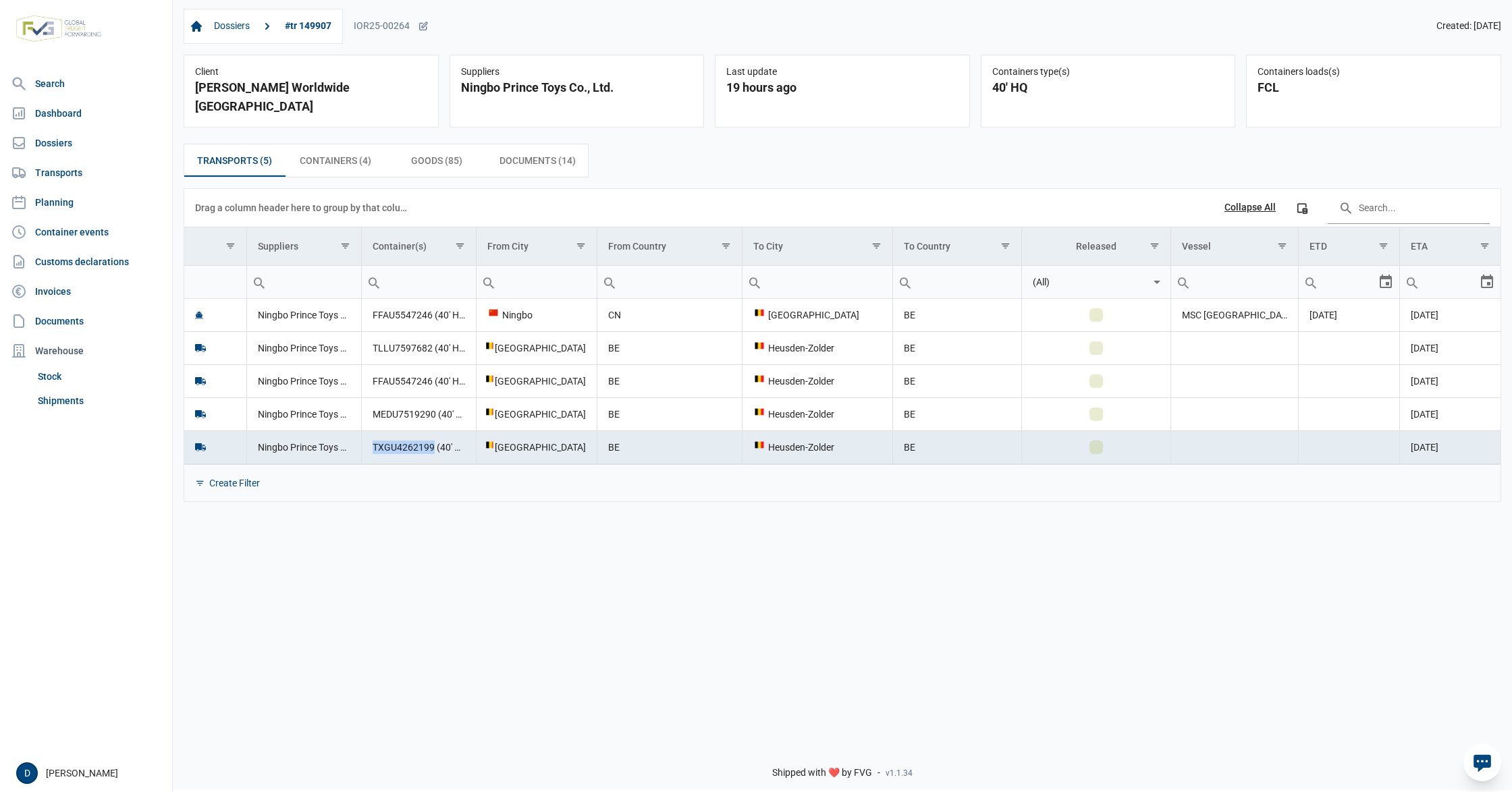
copy td "TXGU4262199"
